Goal: Transaction & Acquisition: Purchase product/service

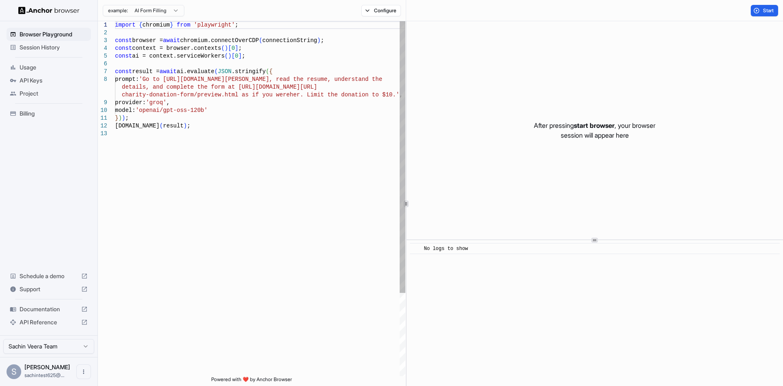
click at [213, 138] on div "import { chromium } from 'playwright' ; const browser = await chromium.connectO…" at bounding box center [260, 252] width 291 height 463
click at [769, 9] on span "Start" at bounding box center [768, 10] width 11 height 7
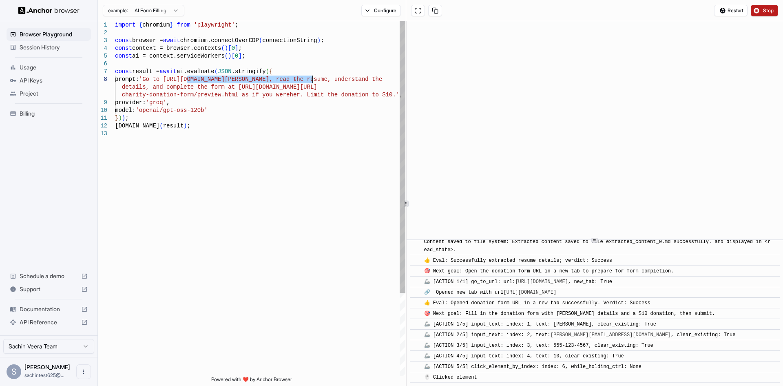
scroll to position [191, 0]
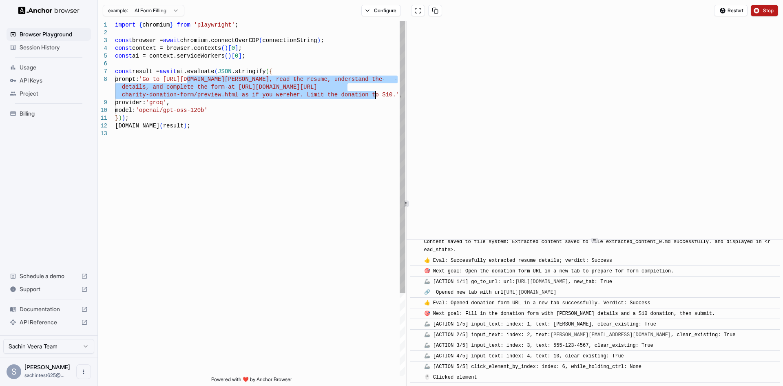
drag, startPoint x: 188, startPoint y: 80, endPoint x: 361, endPoint y: 110, distance: 176.1
click at [373, 100] on div "import { chromium } from 'playwright' ; const browser = await chromium.connectO…" at bounding box center [260, 252] width 291 height 463
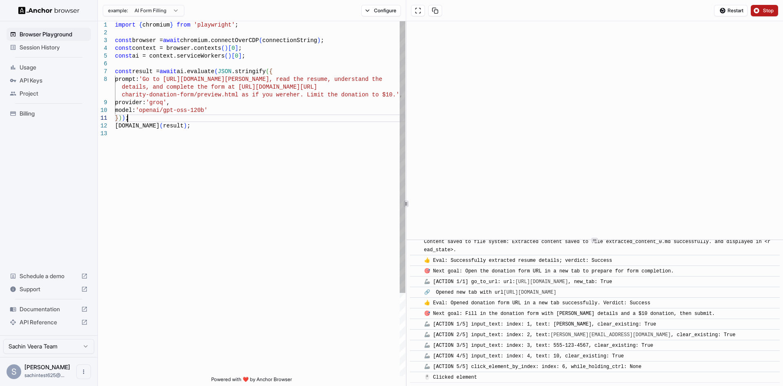
click at [348, 120] on div "import { chromium } from 'playwright' ; const browser = await chromium.connectO…" at bounding box center [260, 252] width 291 height 463
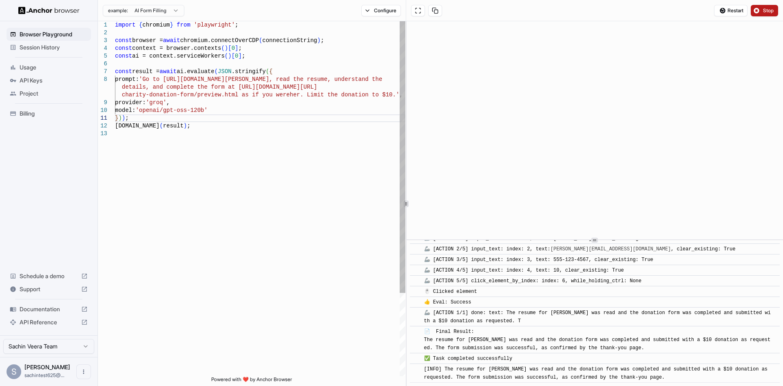
scroll to position [288, 0]
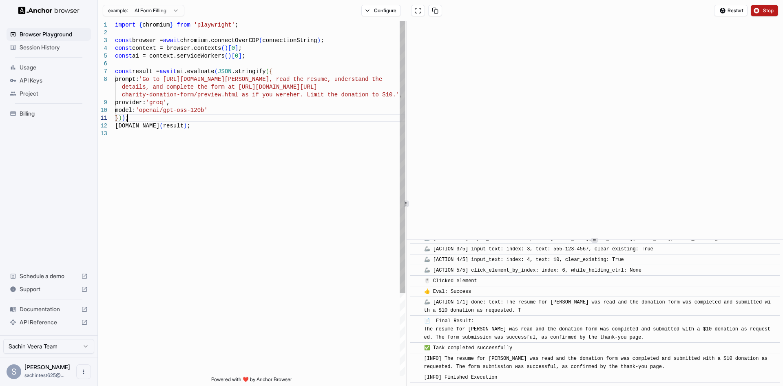
click at [272, 124] on div "import { chromium } from 'playwright' ; const browser = await chromium.connectO…" at bounding box center [260, 252] width 291 height 463
click at [266, 128] on div "import { chromium } from 'playwright' ; const browser = await chromium.connectO…" at bounding box center [260, 252] width 291 height 463
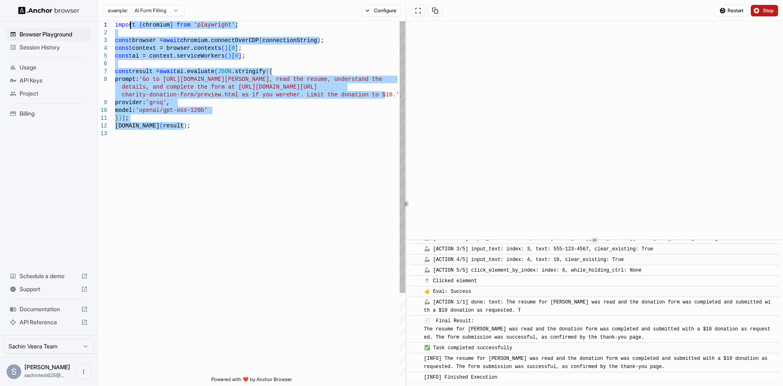
drag, startPoint x: 208, startPoint y: 138, endPoint x: 102, endPoint y: 13, distance: 163.9
click at [115, 21] on div "import { chromium } from 'playwright' ; const browser = await chromium.connectO…" at bounding box center [260, 252] width 291 height 463
click at [161, 12] on html "Browser Playground Session History Usage API Keys Project Billing Schedule a de…" at bounding box center [391, 193] width 783 height 386
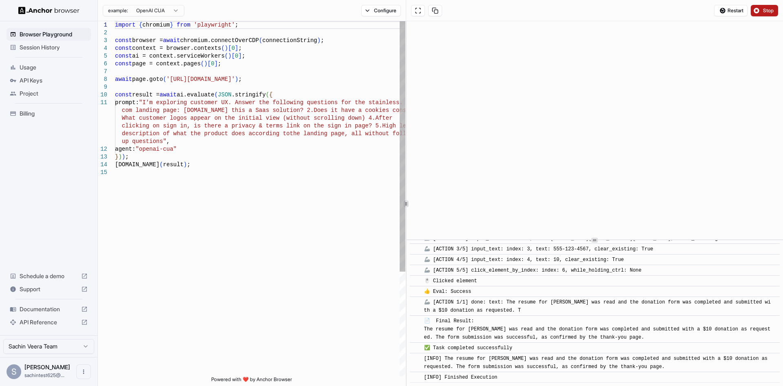
type textarea "**********"
click at [206, 160] on div "import { chromium } from 'playwright' ; const browser = await chromium.connectO…" at bounding box center [260, 272] width 291 height 502
click at [763, 11] on button "Stop" at bounding box center [764, 10] width 27 height 11
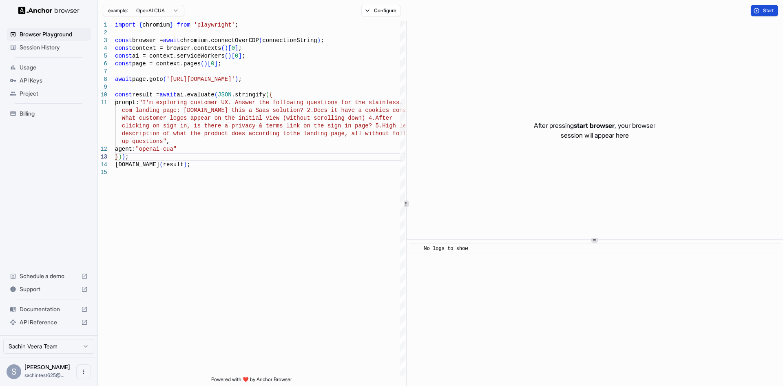
click at [762, 15] on button "Start" at bounding box center [764, 10] width 27 height 11
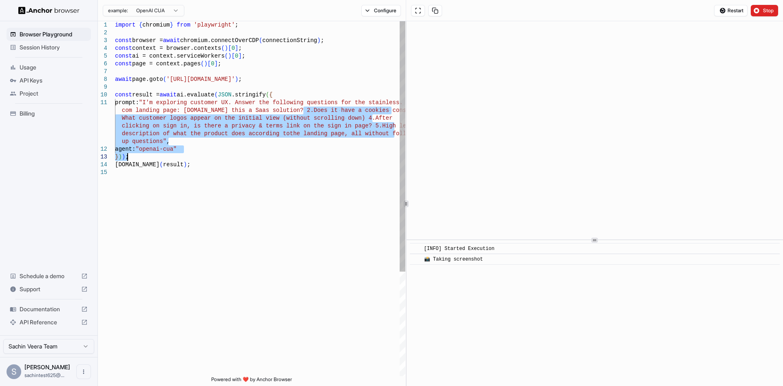
drag, startPoint x: 303, startPoint y: 107, endPoint x: 304, endPoint y: 155, distance: 47.7
click at [304, 155] on div "import { chromium } from 'playwright' ; const browser = await chromium.connectO…" at bounding box center [260, 272] width 291 height 502
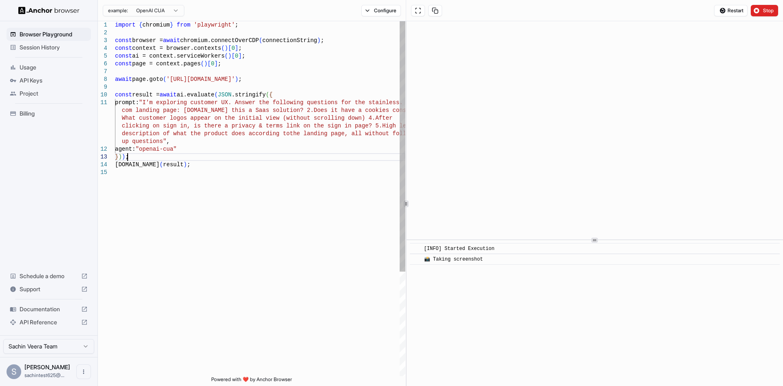
click at [304, 155] on div "import { chromium } from 'playwright' ; const browser = await chromium.connectO…" at bounding box center [260, 272] width 291 height 502
click at [48, 325] on span "API Reference" at bounding box center [49, 322] width 58 height 8
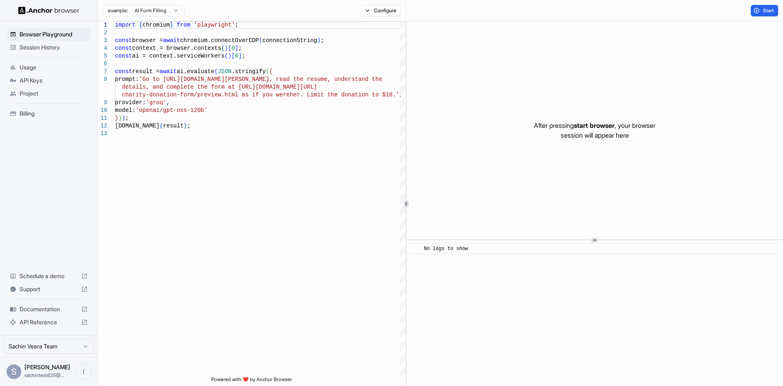
click at [26, 115] on span "Billing" at bounding box center [54, 113] width 68 height 8
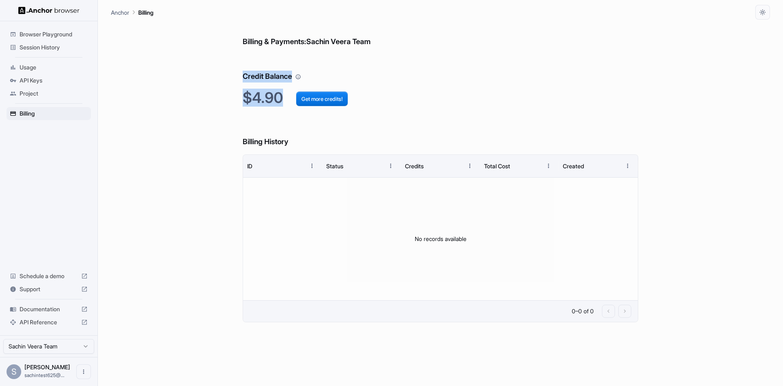
drag, startPoint x: 228, startPoint y: 77, endPoint x: 282, endPoint y: 104, distance: 60.4
click at [282, 104] on div "Billing & Payments: Sachin Veera Team Credit Balance $4.90 Get more credits! Bi…" at bounding box center [440, 203] width 659 height 366
click at [321, 97] on button "Get more credits!" at bounding box center [322, 98] width 52 height 15
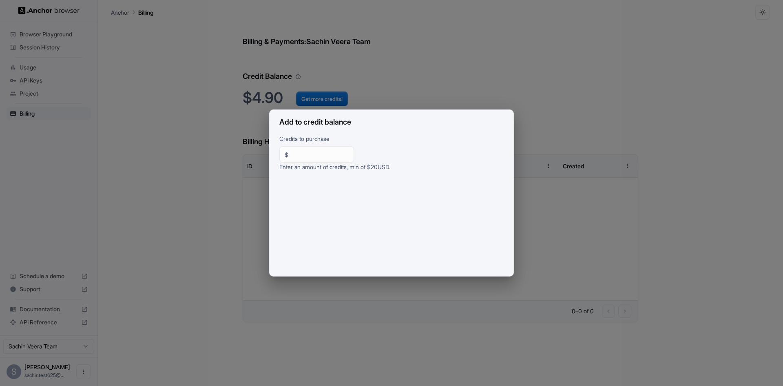
click at [481, 82] on div "Add to credit balance Credits to purchase $ ** ​ Enter an amount of credits, mi…" at bounding box center [391, 193] width 783 height 386
